Goal: Transaction & Acquisition: Purchase product/service

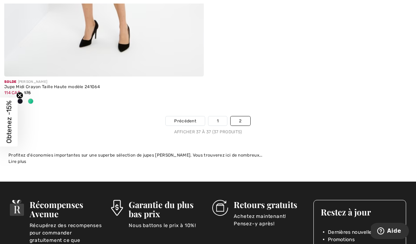
scroll to position [413, 0]
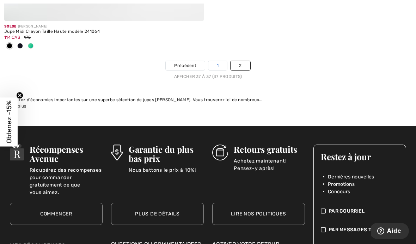
click at [215, 66] on link "1" at bounding box center [217, 65] width 19 height 9
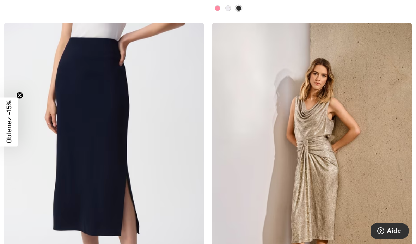
scroll to position [1450, 0]
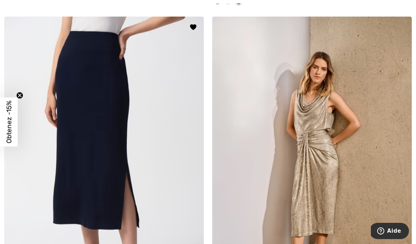
click at [83, 175] on img at bounding box center [104, 166] width 200 height 299
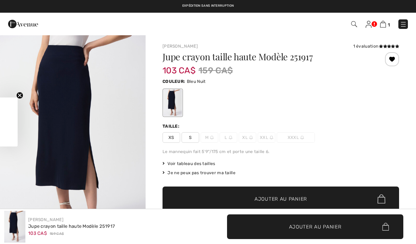
checkbox input "true"
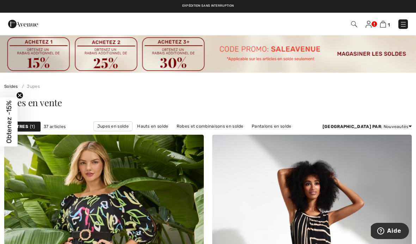
click at [399, 32] on div "1 Commander" at bounding box center [208, 24] width 416 height 23
click at [406, 22] on img at bounding box center [403, 24] width 7 height 7
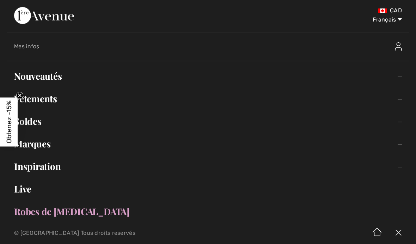
click at [32, 119] on link "Soldes Toggle submenu" at bounding box center [208, 122] width 402 height 16
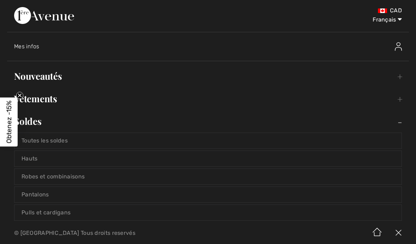
click at [30, 194] on link "Pantalons" at bounding box center [207, 195] width 387 height 16
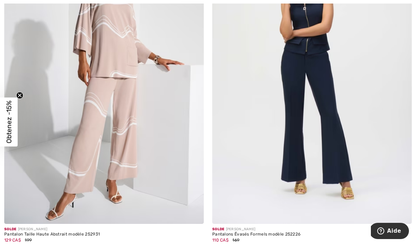
scroll to position [3688, 0]
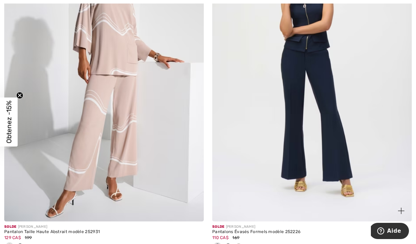
click at [240, 244] on div at bounding box center [238, 247] width 11 height 12
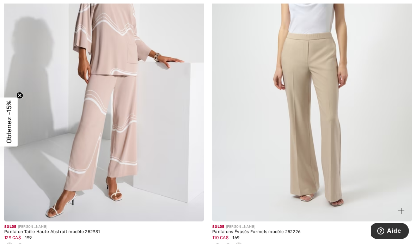
click at [338, 184] on img at bounding box center [312, 71] width 200 height 299
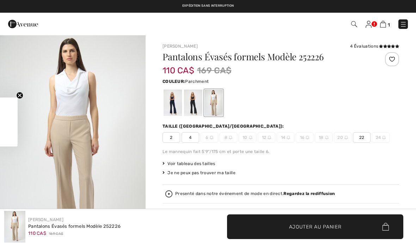
checkbox input "true"
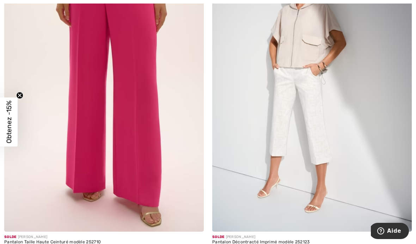
scroll to position [3935, 0]
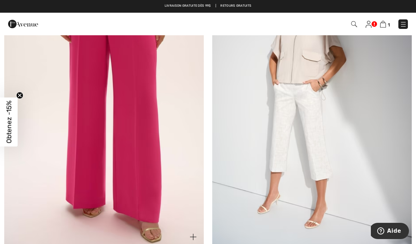
click at [114, 204] on img at bounding box center [104, 97] width 200 height 299
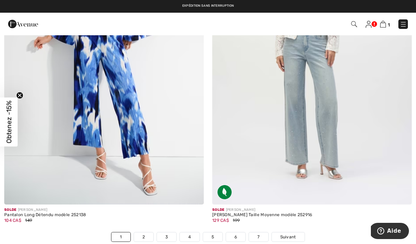
scroll to position [6025, 0]
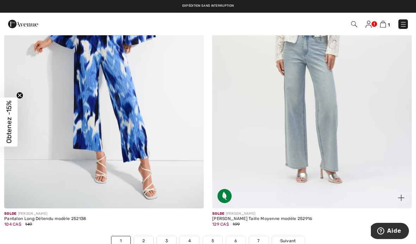
click at [338, 171] on img at bounding box center [312, 58] width 200 height 299
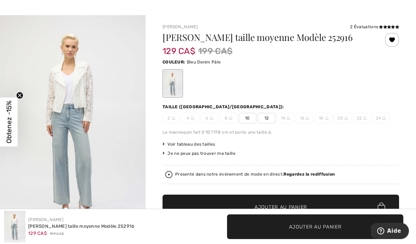
scroll to position [23, 0]
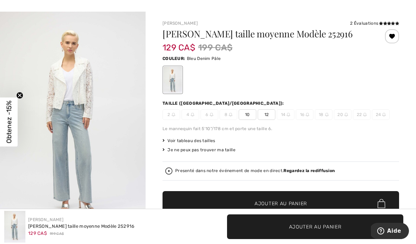
click at [200, 142] on span "Voir tableau des tailles" at bounding box center [189, 141] width 53 height 6
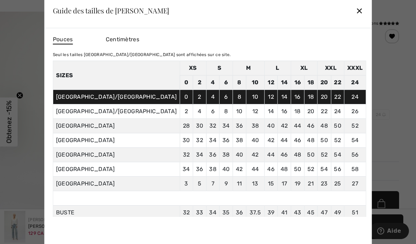
click at [153, 35] on div "Centimètres" at bounding box center [132, 40] width 53 height 12
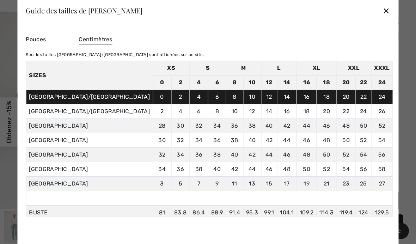
click at [46, 39] on span "Pouces" at bounding box center [36, 39] width 20 height 7
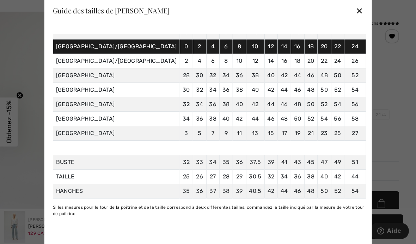
scroll to position [57, 0]
click at [35, 45] on div at bounding box center [208, 122] width 416 height 244
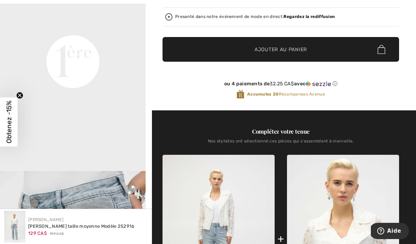
scroll to position [178, 0]
